Goal: Information Seeking & Learning: Find specific fact

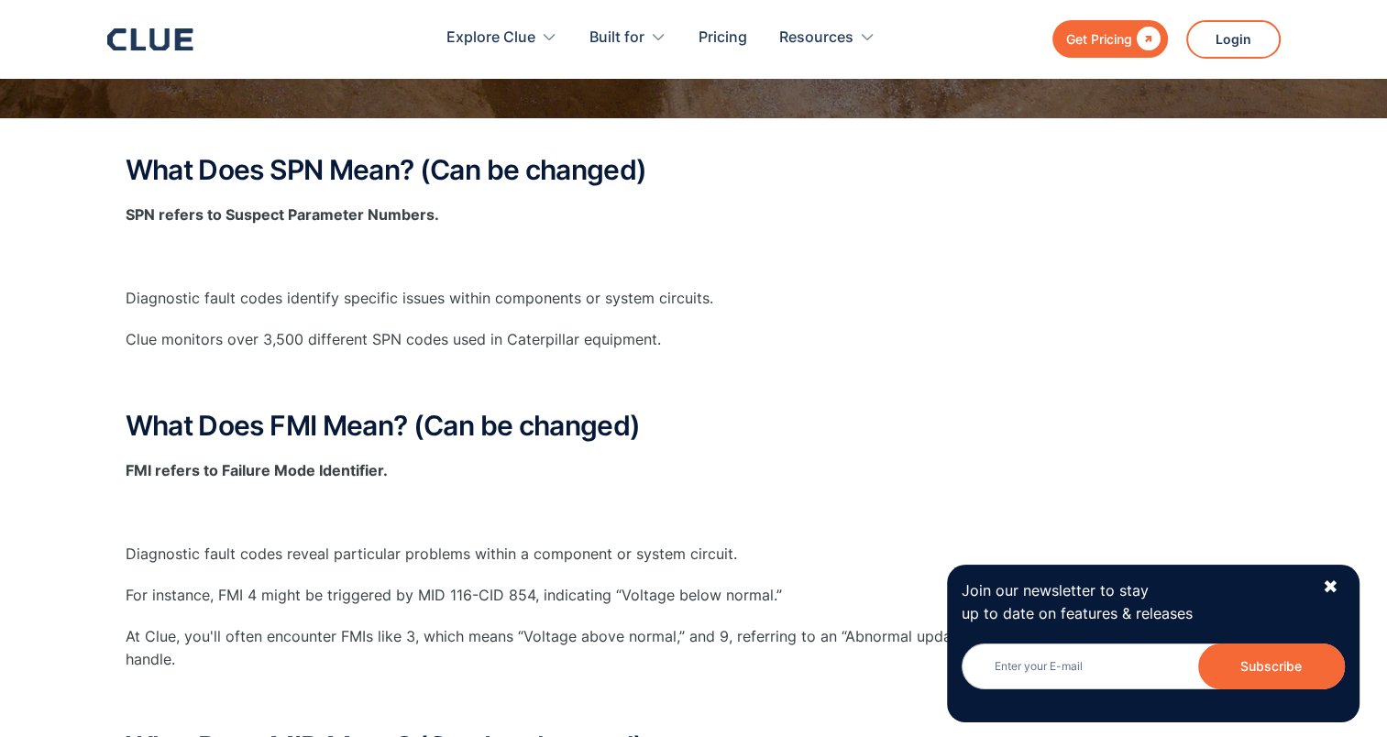
scroll to position [367, 0]
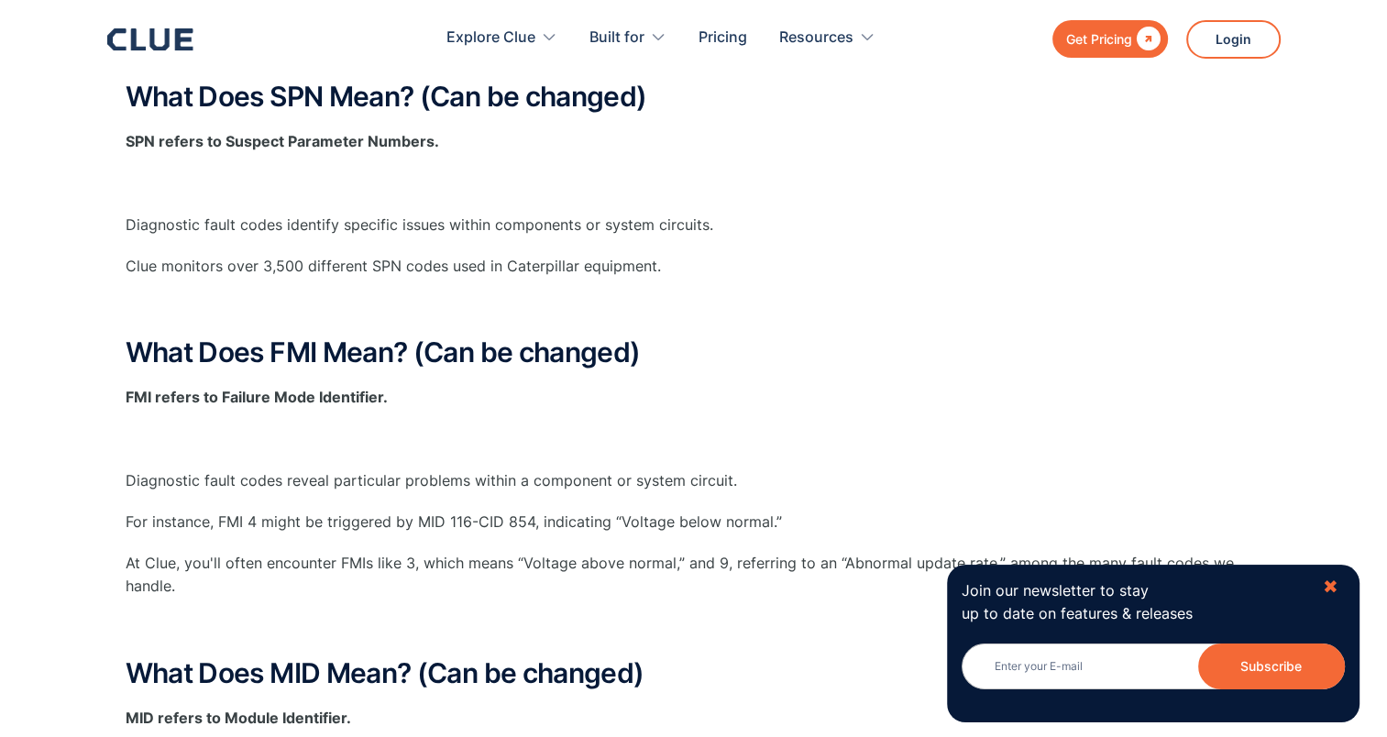
click at [1332, 591] on div "✖" at bounding box center [1330, 587] width 16 height 23
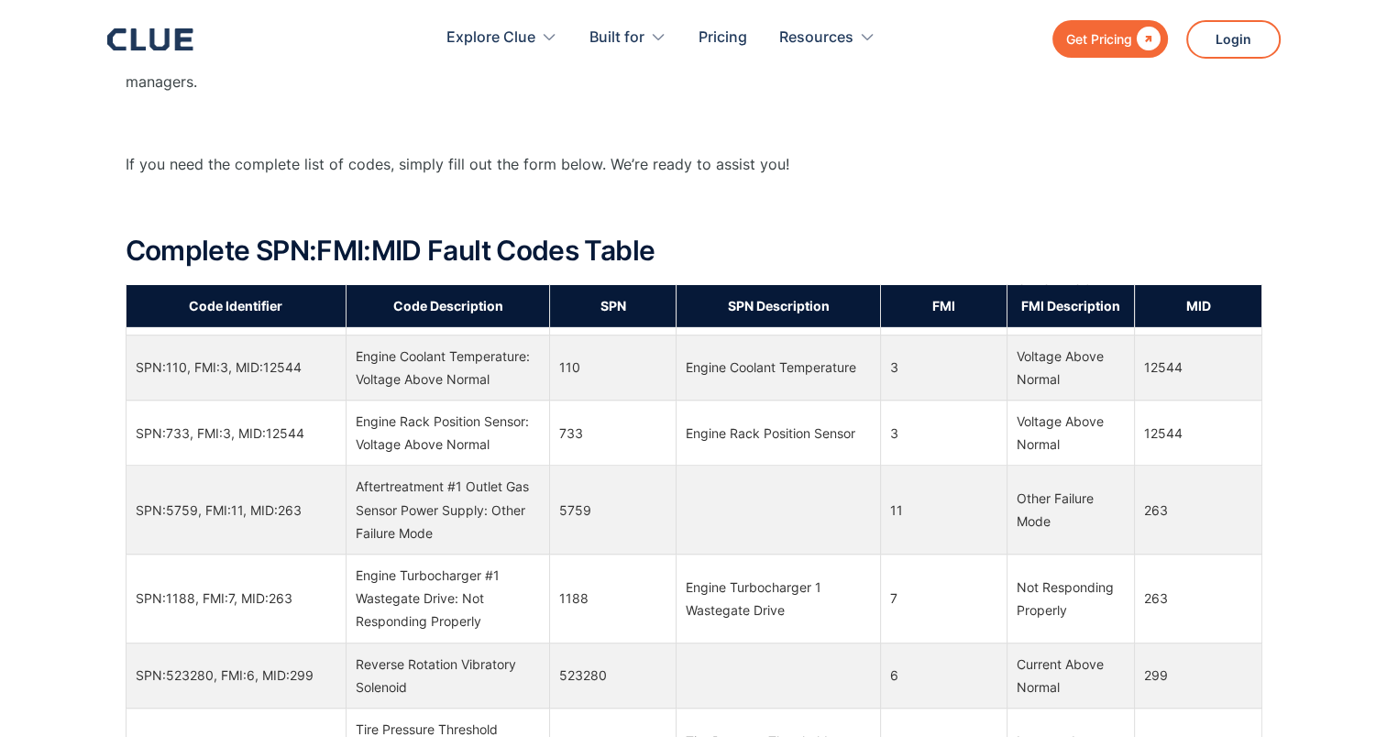
scroll to position [21026, 0]
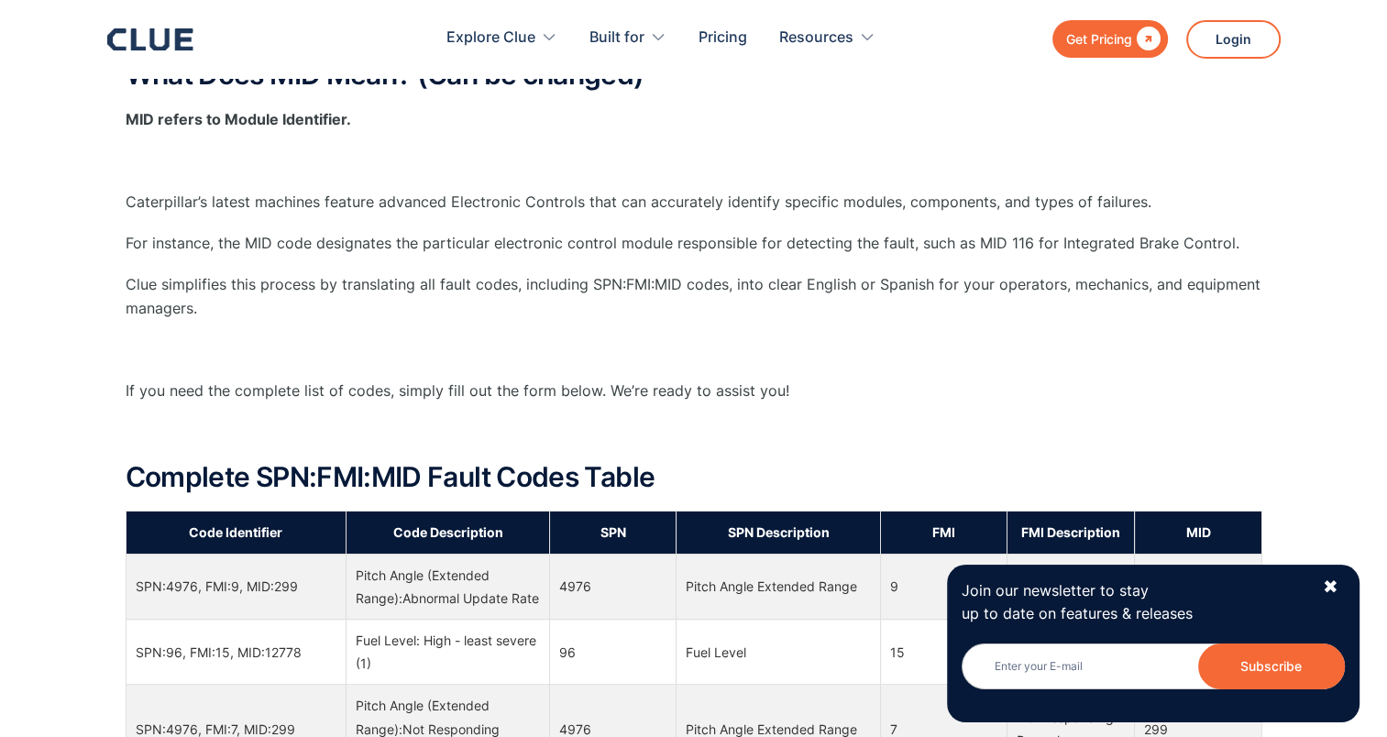
scroll to position [1008, 0]
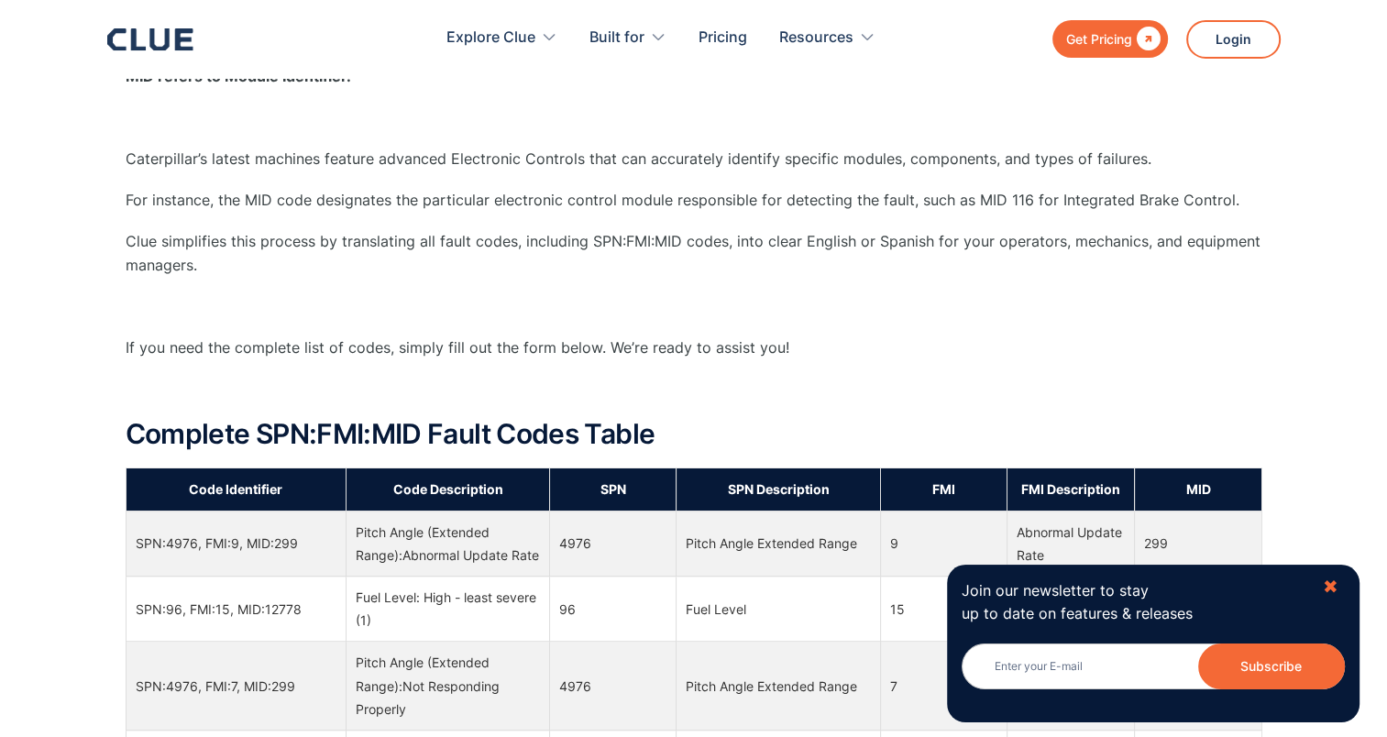
click at [1328, 576] on div "✖" at bounding box center [1330, 587] width 16 height 23
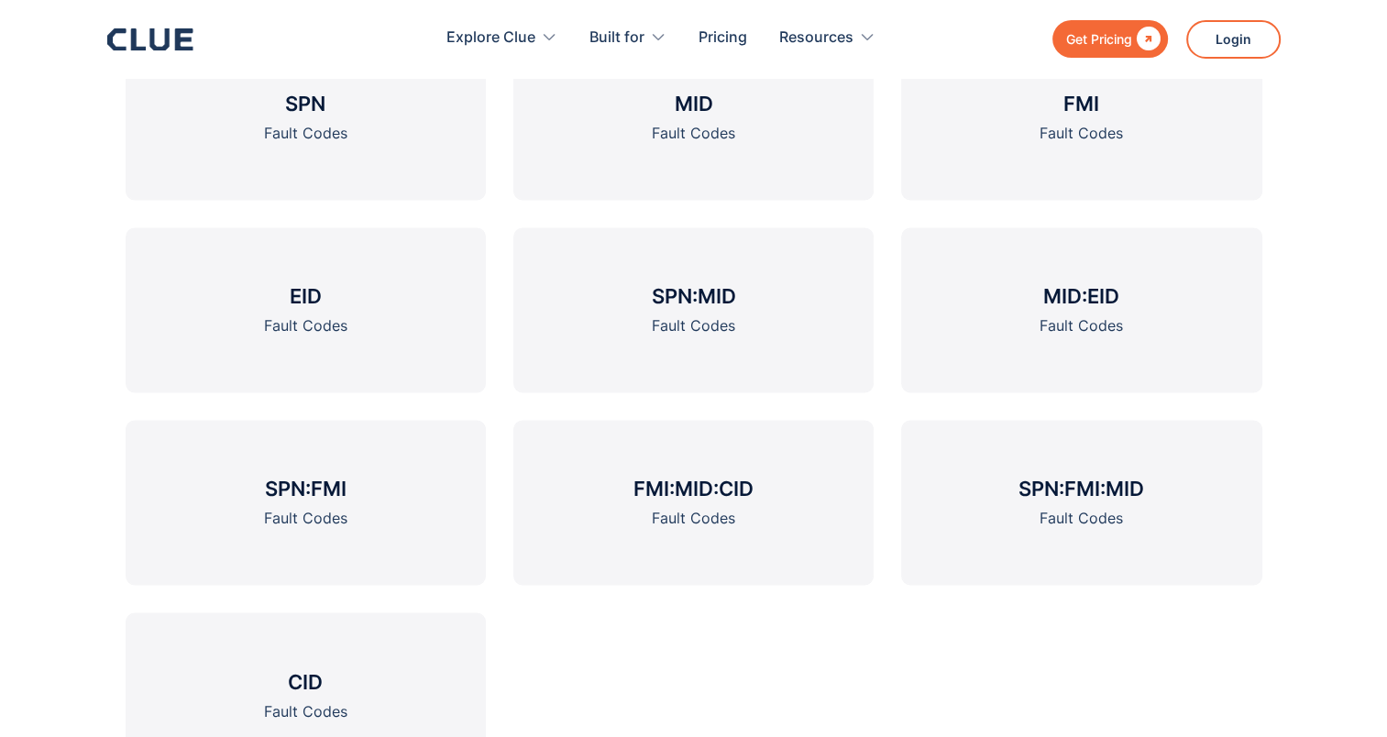
scroll to position [2749, 0]
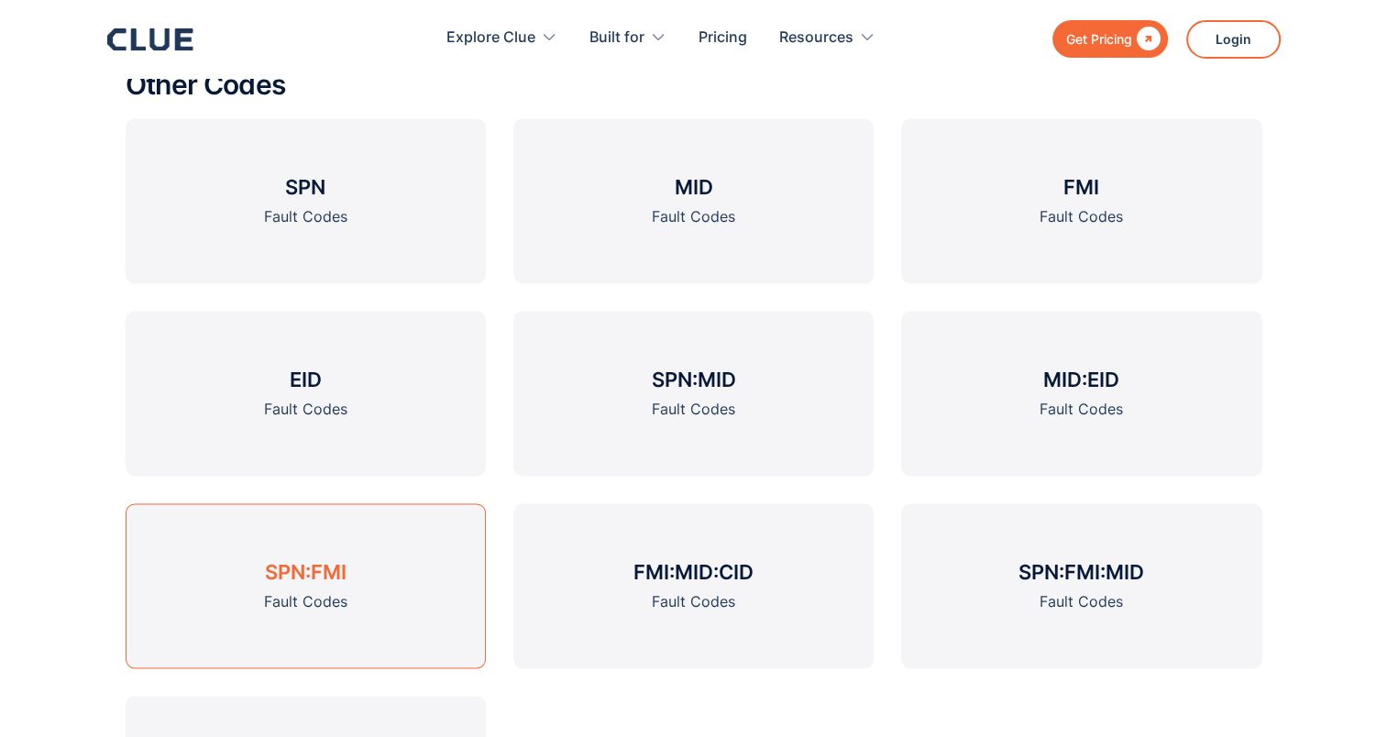
click at [272, 572] on h3 "SPN:FMI" at bounding box center [306, 571] width 82 height 27
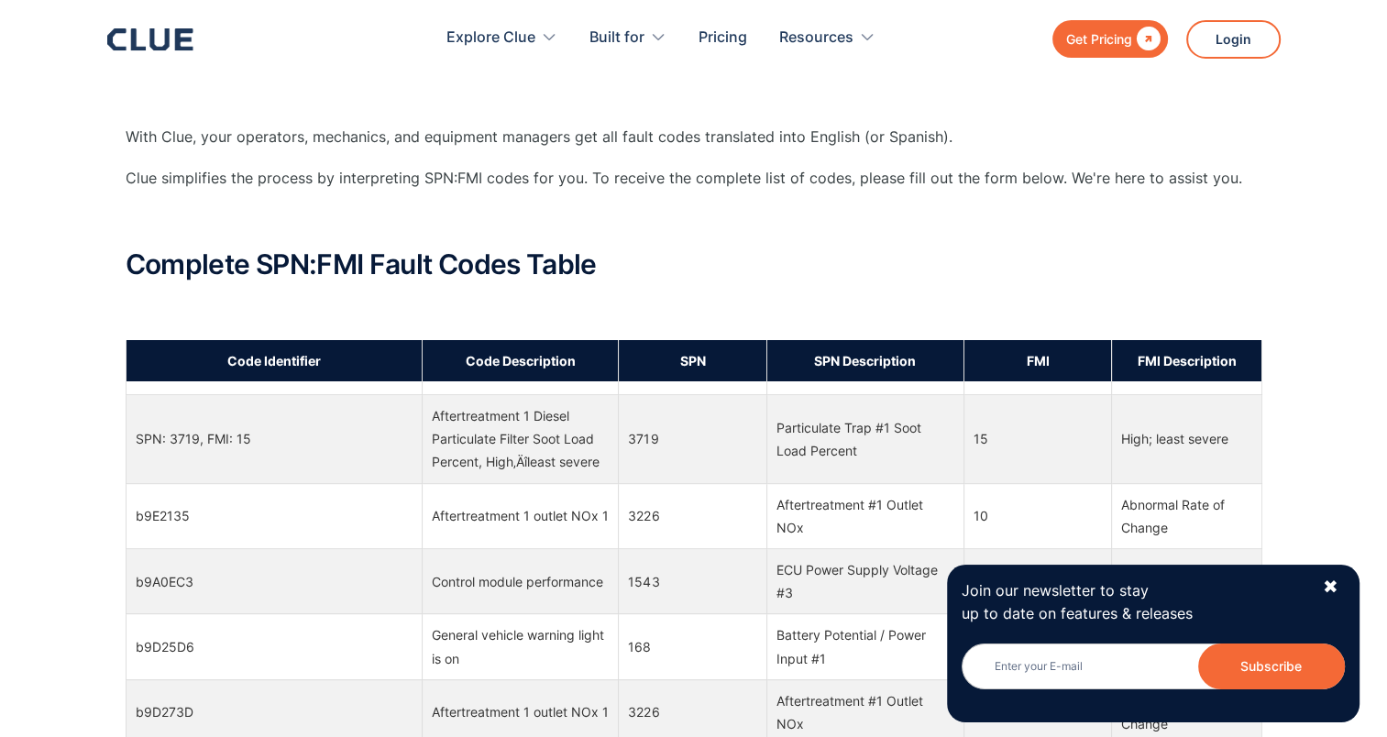
scroll to position [1650, 0]
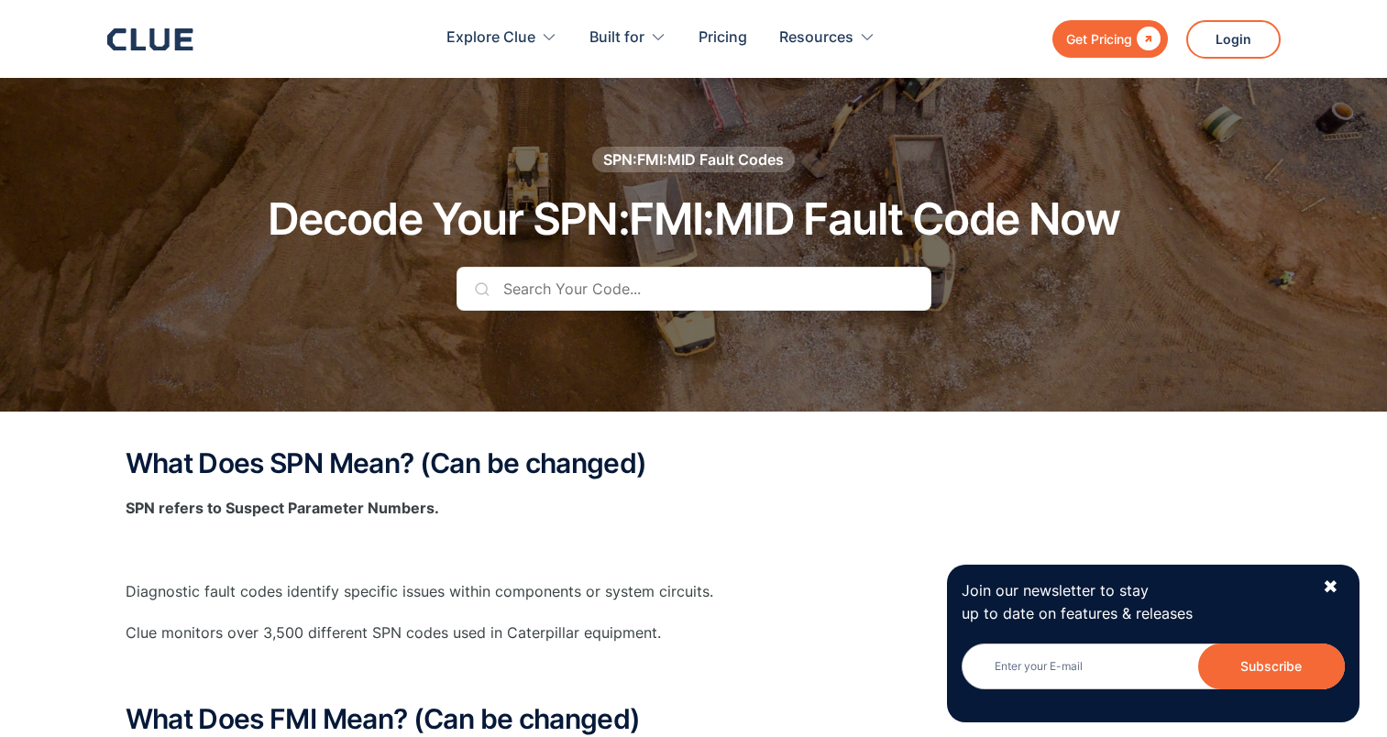
scroll to position [3854, 0]
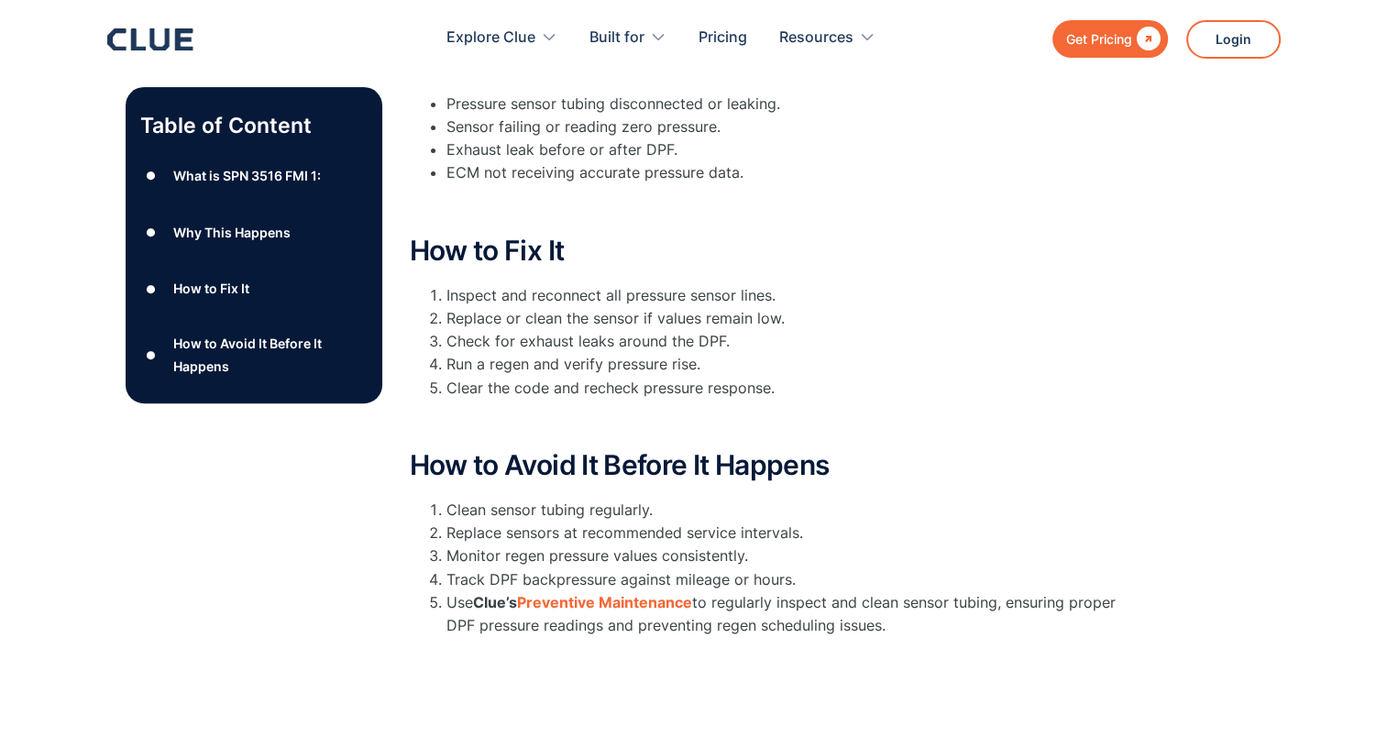
scroll to position [458, 0]
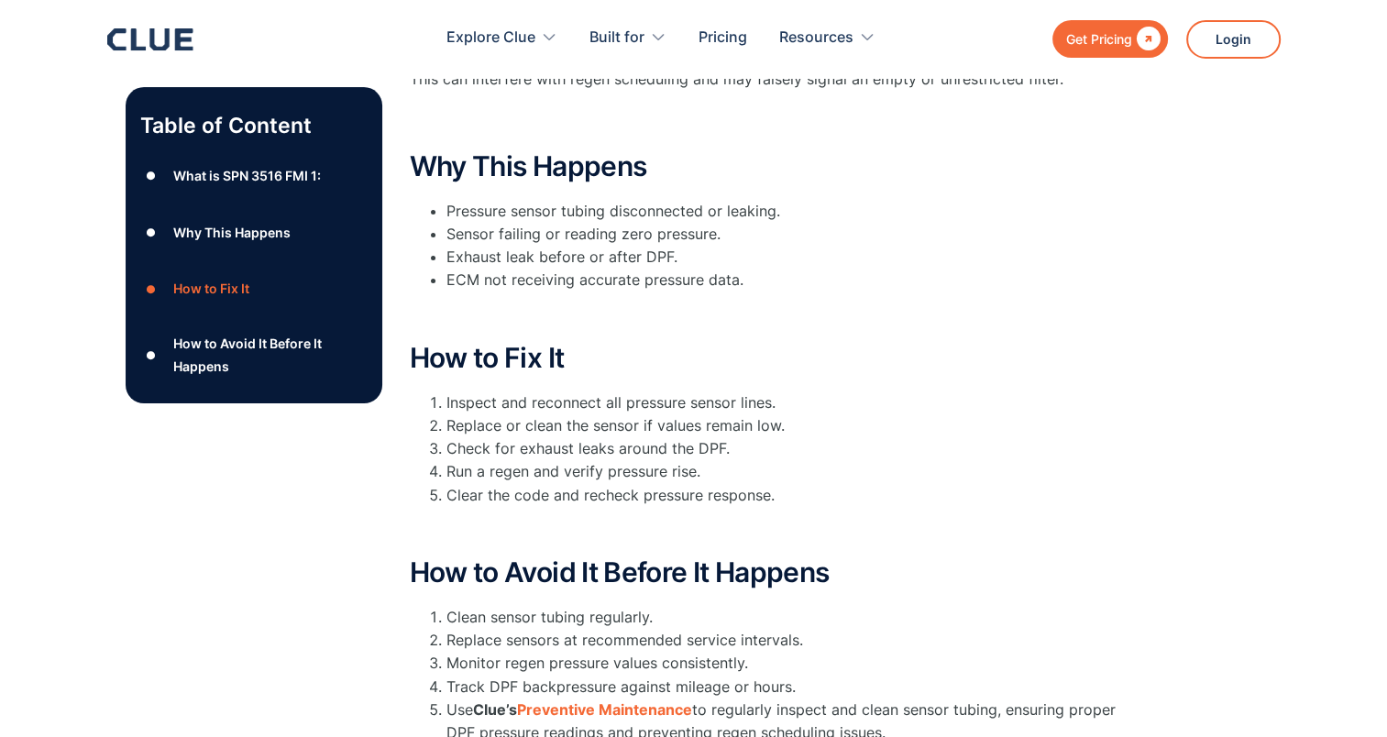
click at [264, 178] on div "What is SPN 3516 FMI 1:" at bounding box center [246, 175] width 148 height 23
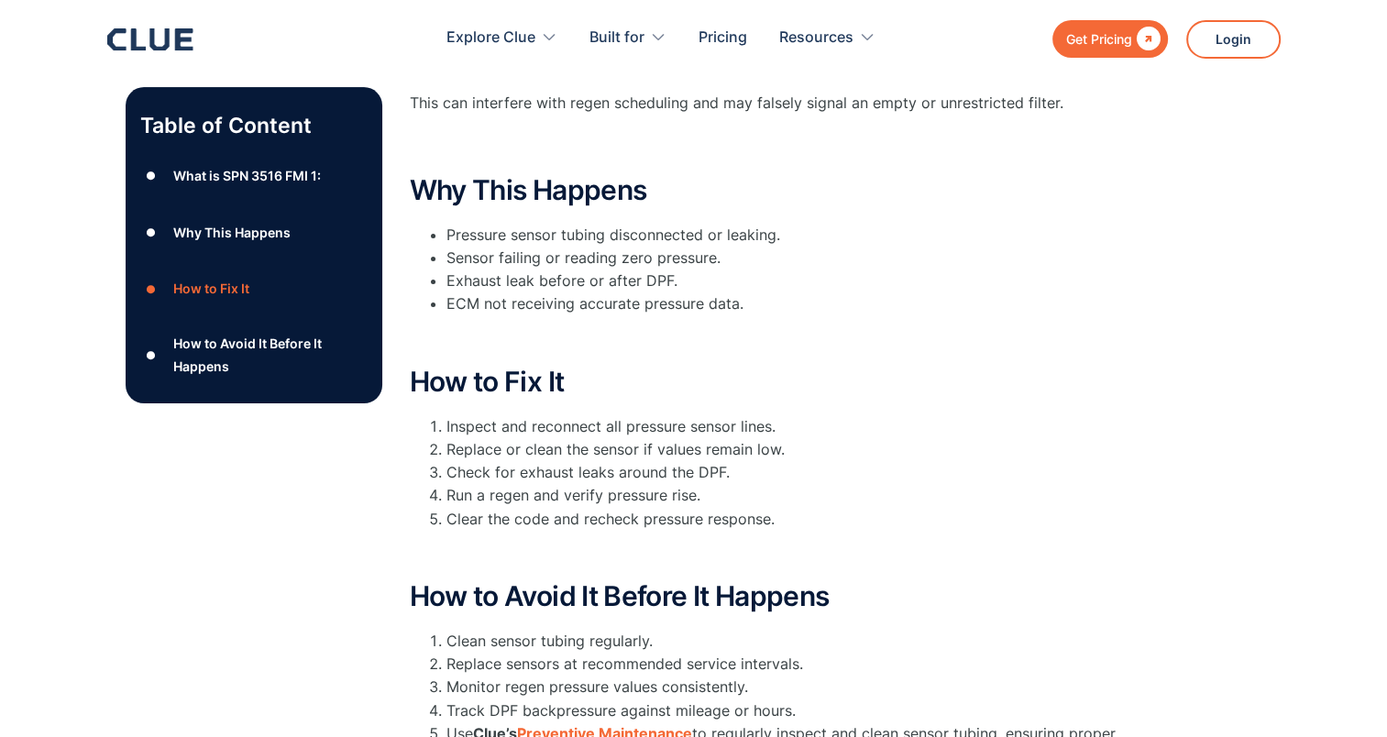
scroll to position [458, 0]
